Goal: Subscribe to service/newsletter

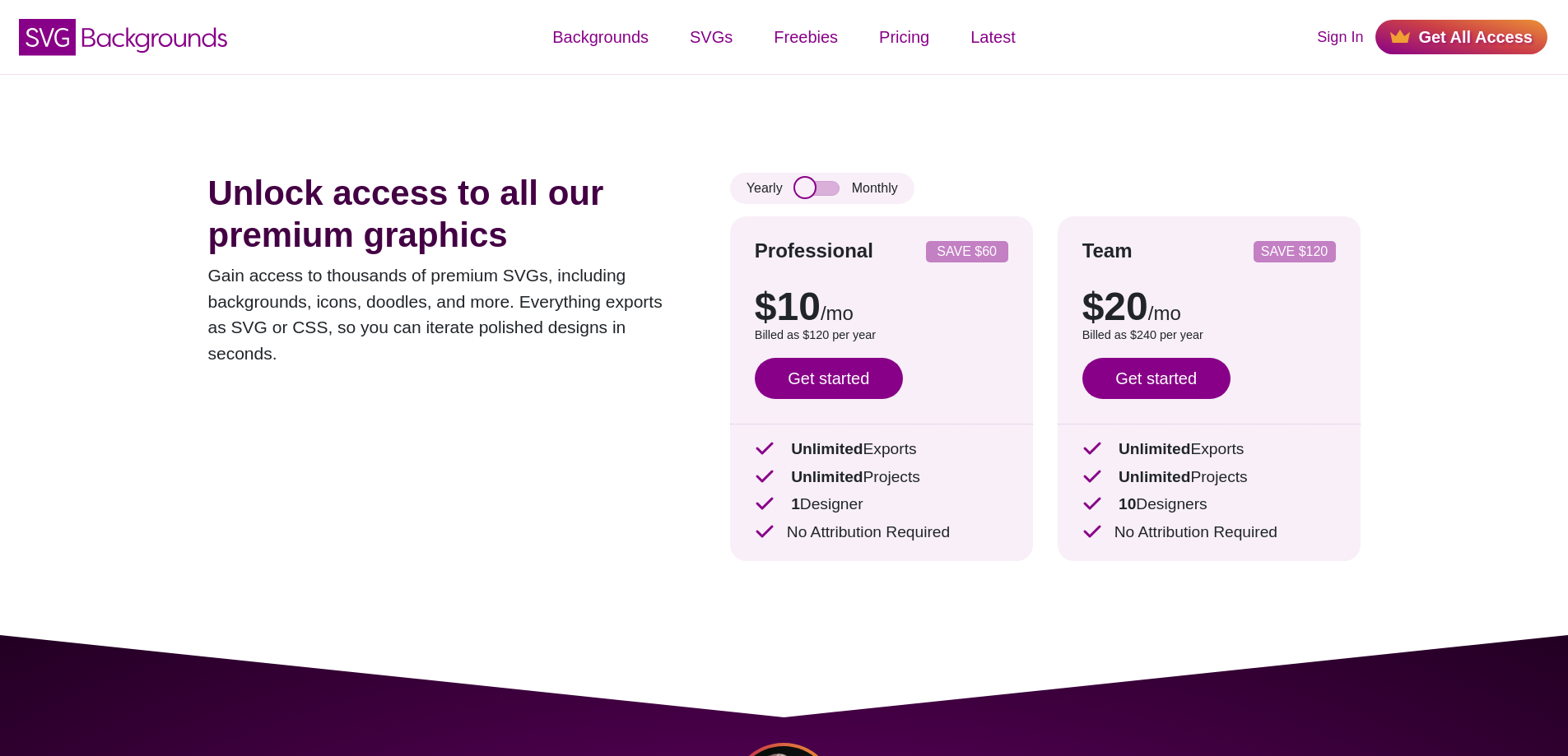
click at [819, 186] on input "checkbox" at bounding box center [817, 189] width 45 height 15
checkbox input "false"
